Goal: Task Accomplishment & Management: Use online tool/utility

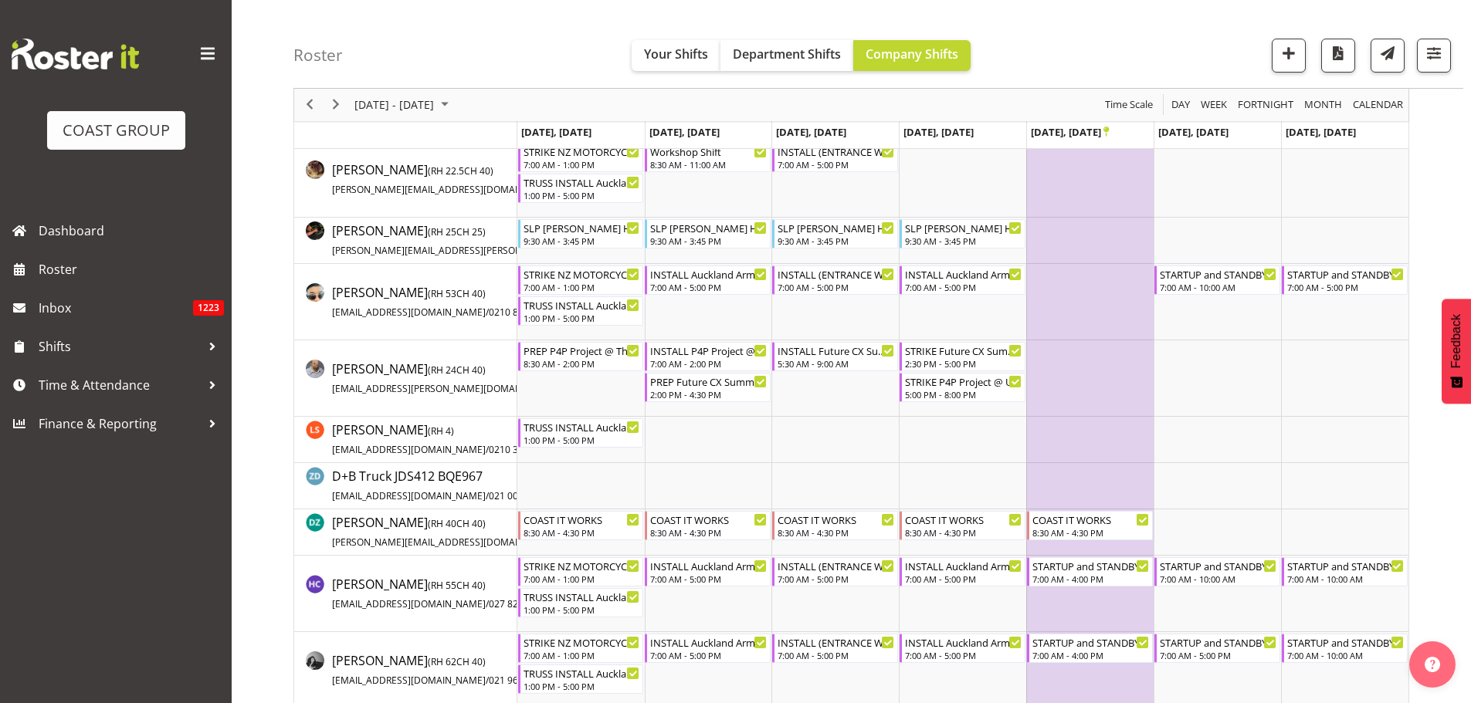
scroll to position [232, 0]
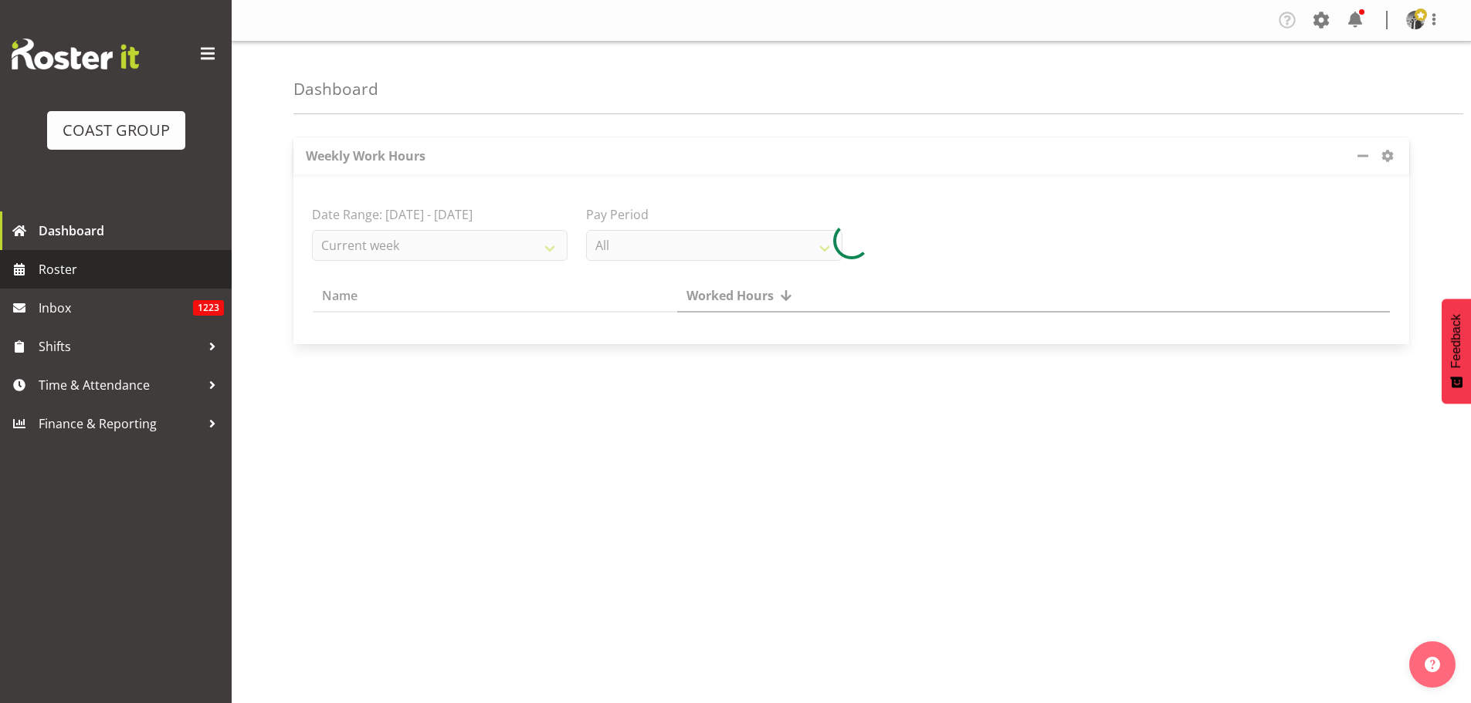
click at [81, 276] on span "Roster" at bounding box center [131, 269] width 185 height 23
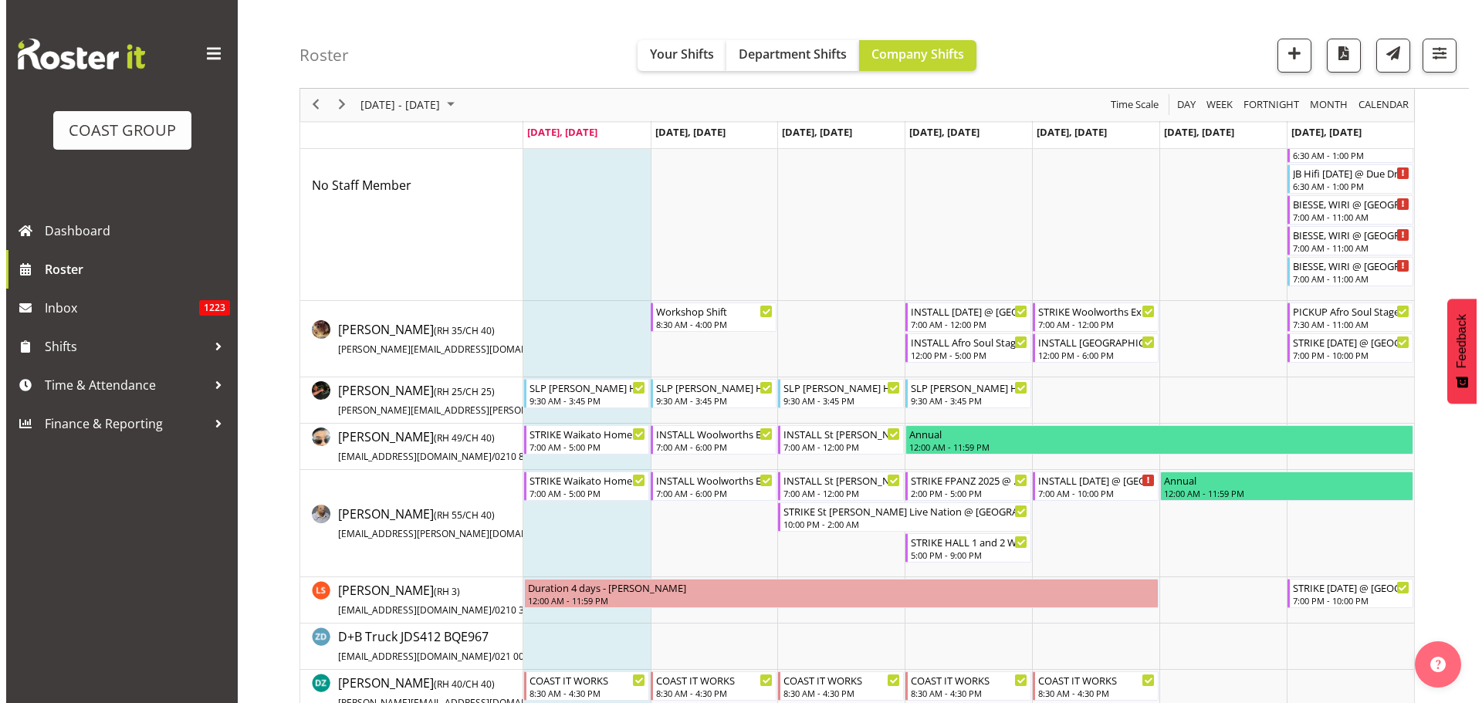
scroll to position [154, 0]
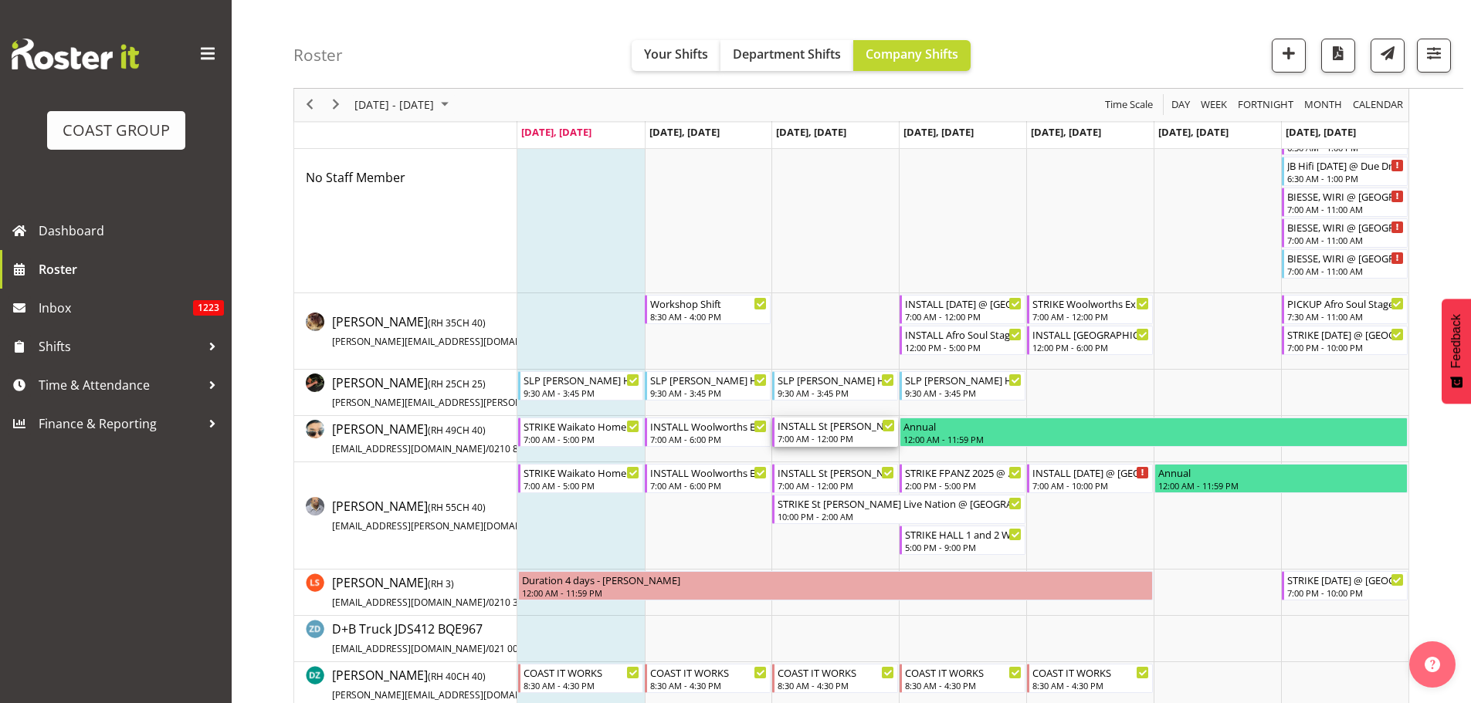
click at [828, 436] on div "7:00 AM - 12:00 PM" at bounding box center [835, 438] width 117 height 12
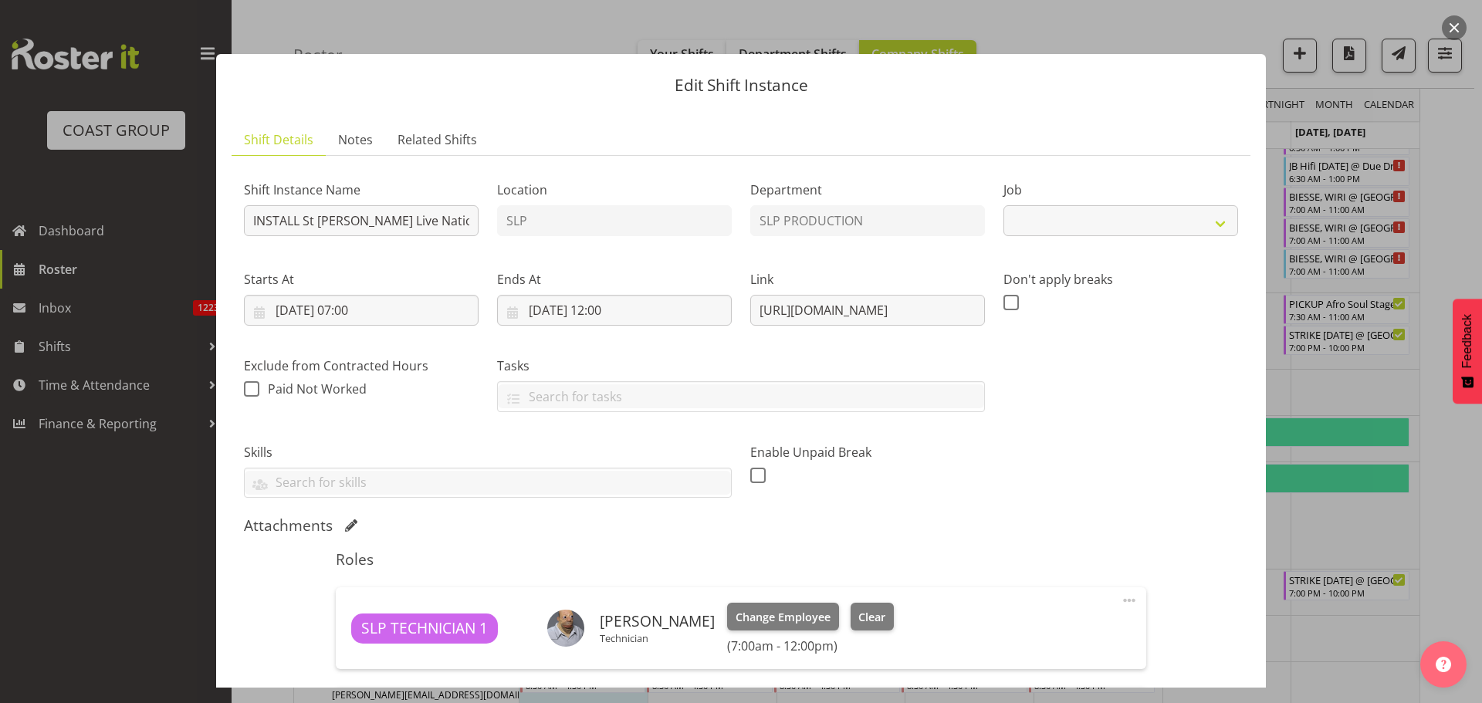
select select "10432"
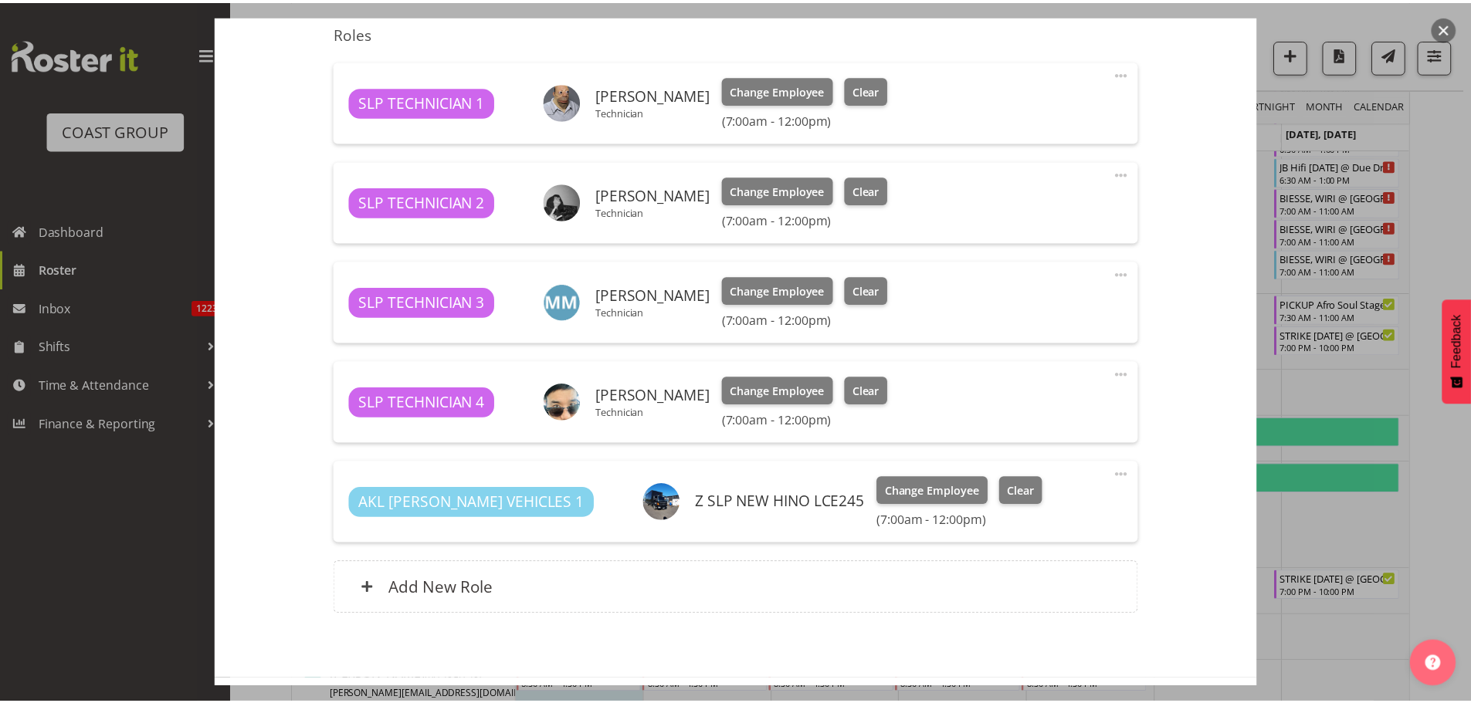
scroll to position [591, 0]
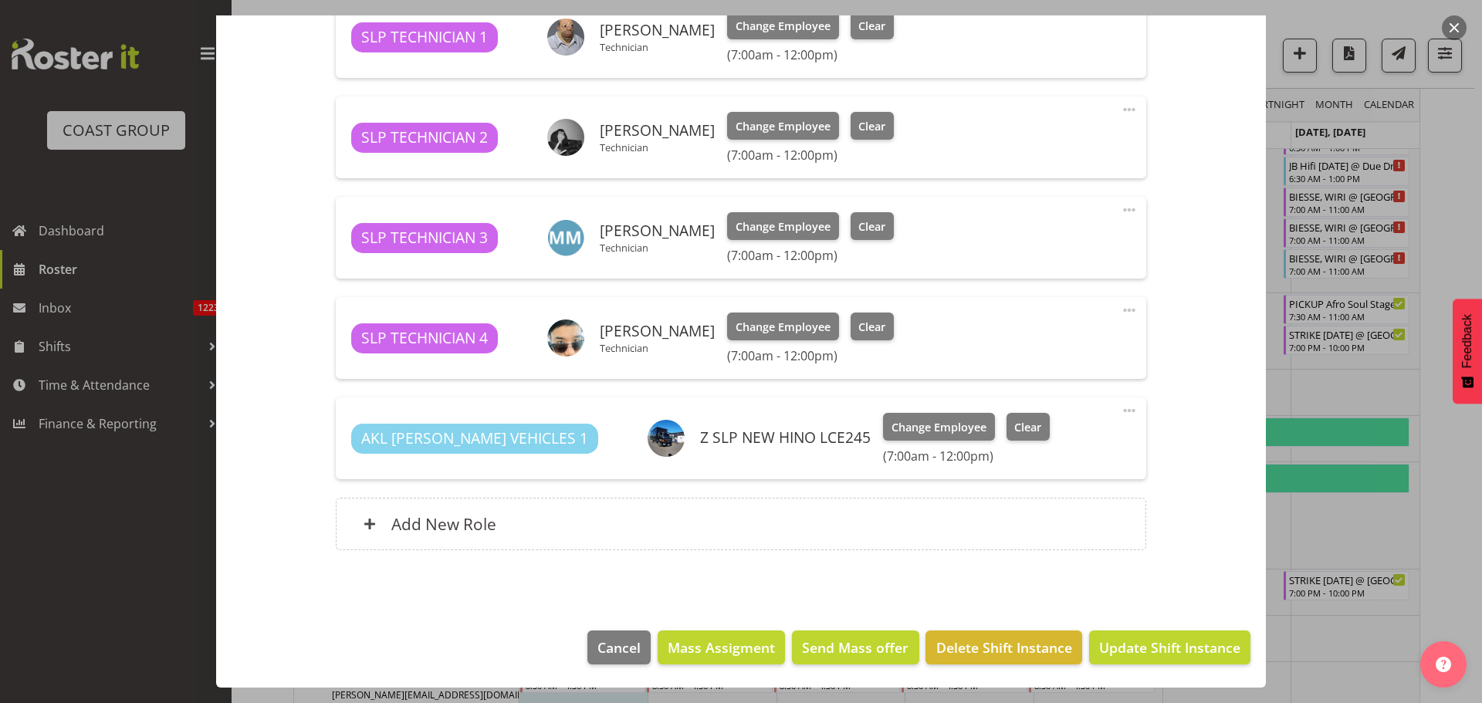
click at [1458, 20] on button "button" at bounding box center [1454, 27] width 25 height 25
